Goal: Task Accomplishment & Management: Manage account settings

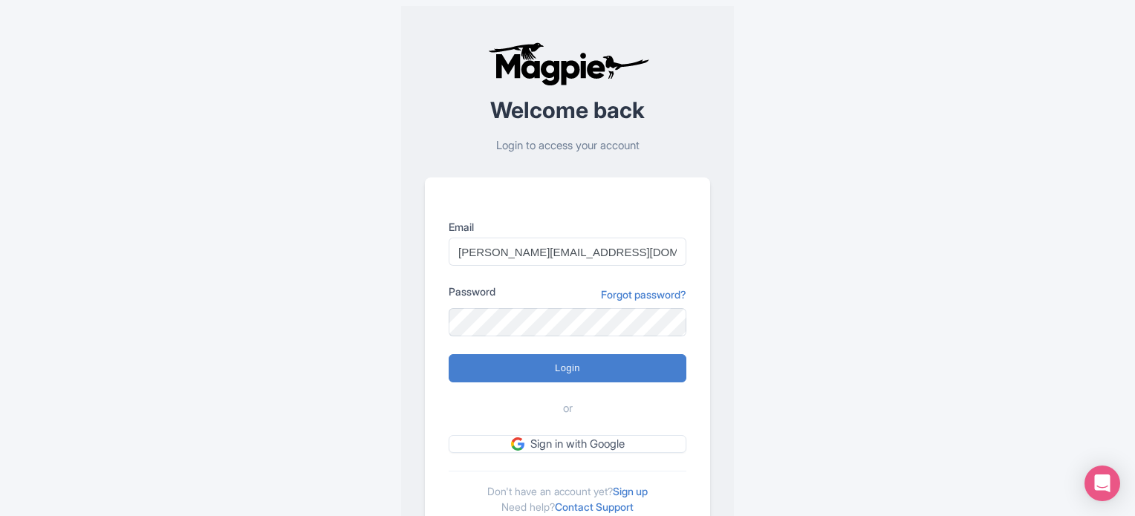
click at [857, 365] on div "Error There was an error logging in Welcome back Login to access your account E…" at bounding box center [567, 290] width 950 height 580
click at [568, 360] on input "Login" at bounding box center [567, 368] width 238 height 28
type input "Logging in..."
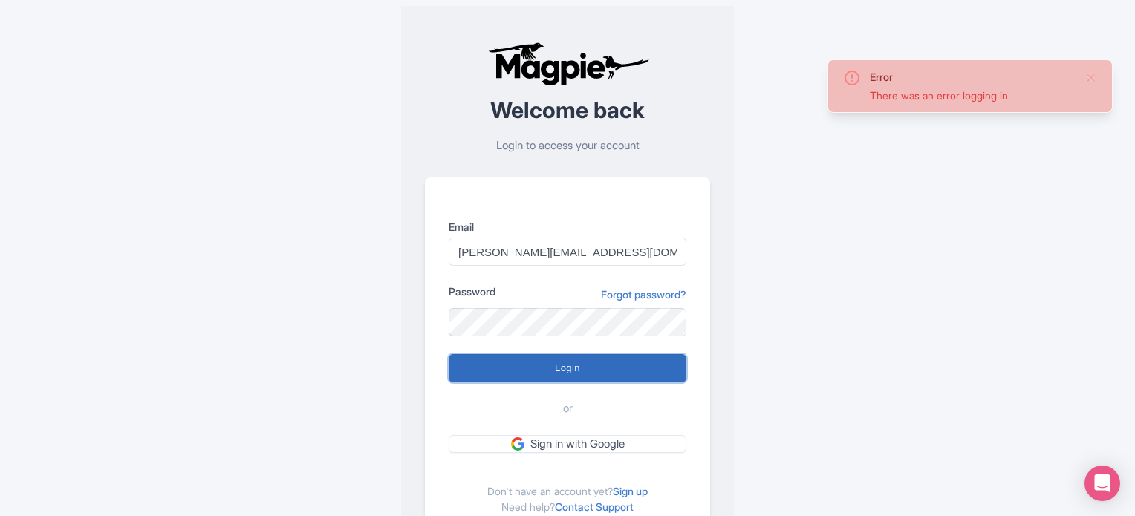
click at [624, 379] on input "Login" at bounding box center [567, 368] width 238 height 28
type input "Logging in..."
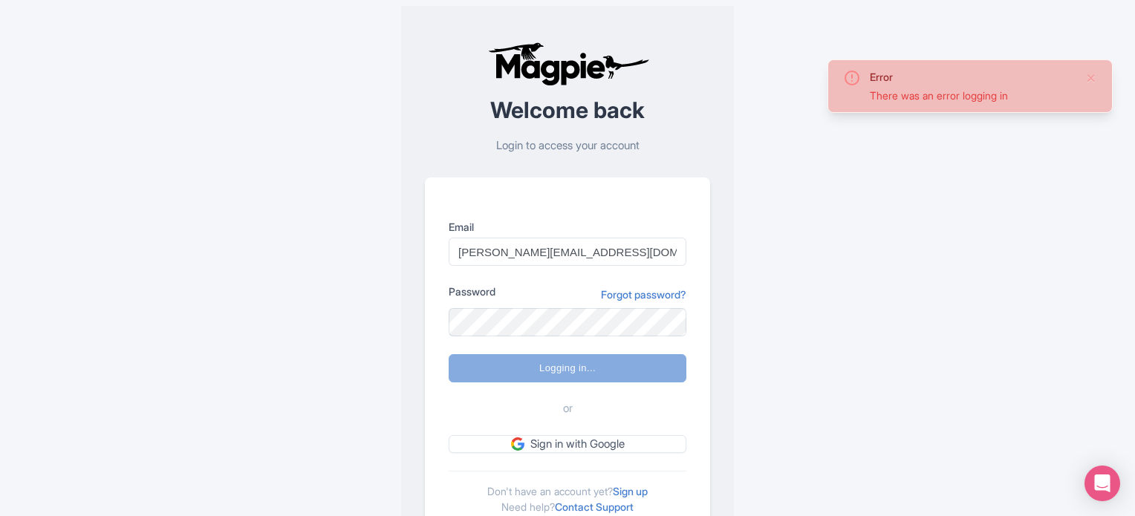
scroll to position [32, 0]
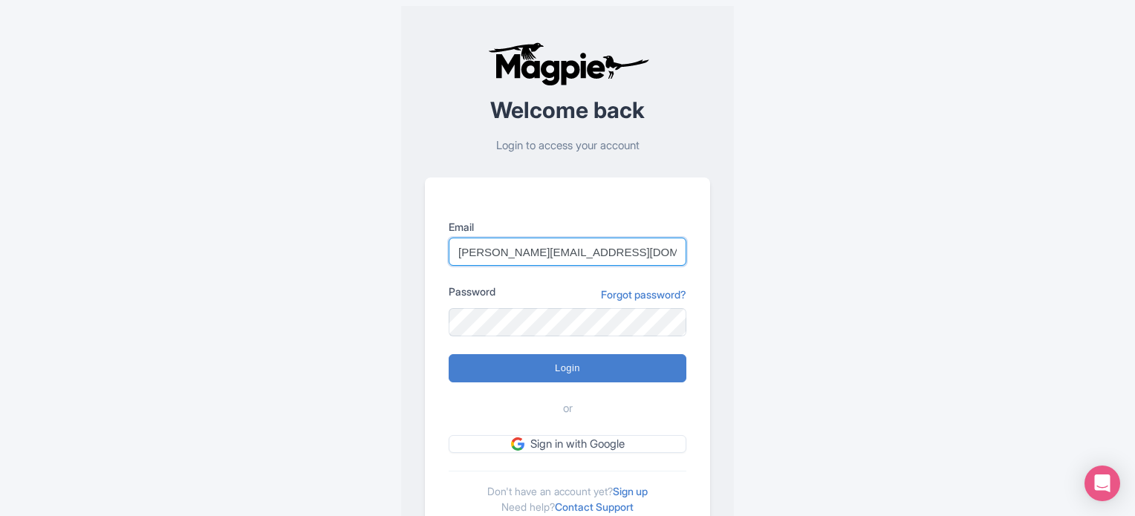
drag, startPoint x: 469, startPoint y: 252, endPoint x: 502, endPoint y: 259, distance: 33.5
click at [469, 252] on input "Marion.blanchot@citywonders.com" at bounding box center [567, 252] width 238 height 28
type input "[PERSON_NAME][EMAIL_ADDRESS][DOMAIN_NAME]"
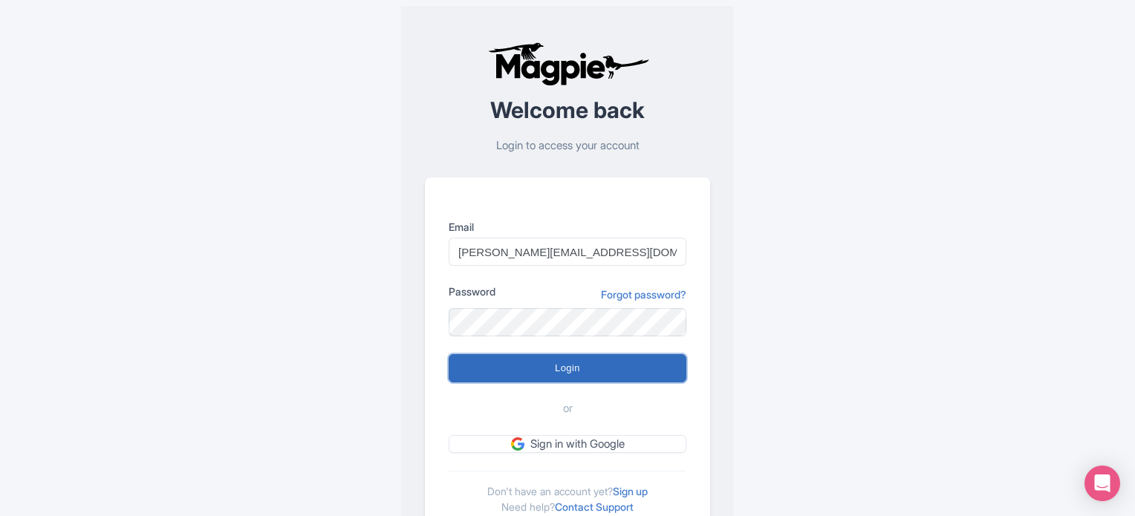
click at [526, 373] on input "Login" at bounding box center [567, 368] width 238 height 28
type input "Logging in..."
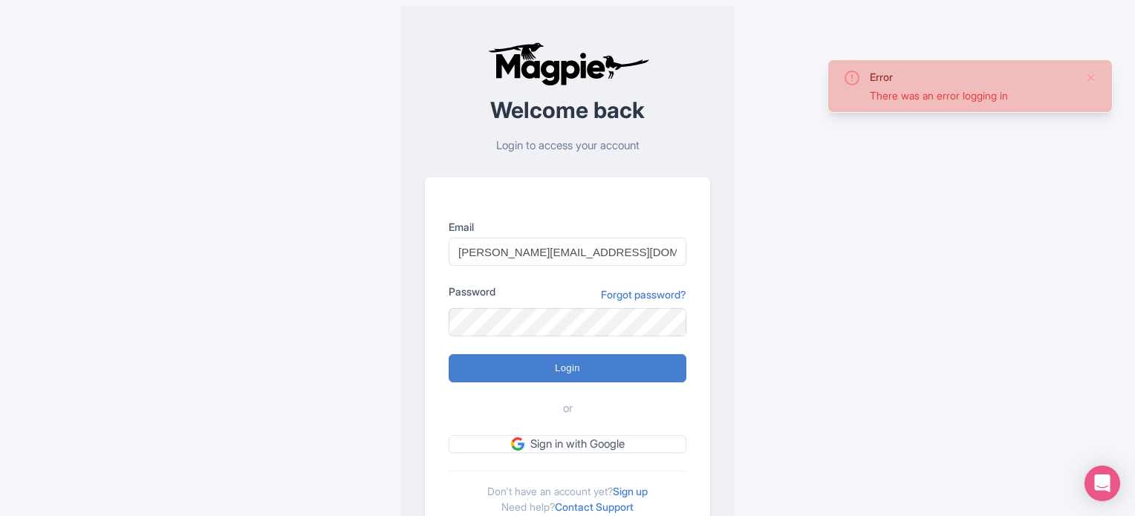
click at [957, 336] on div "Error There was an error logging in Welcome back Login to access your account E…" at bounding box center [567, 290] width 950 height 580
click at [599, 362] on input "Login" at bounding box center [567, 368] width 238 height 28
type input "Logging in..."
